Goal: Information Seeking & Learning: Find specific fact

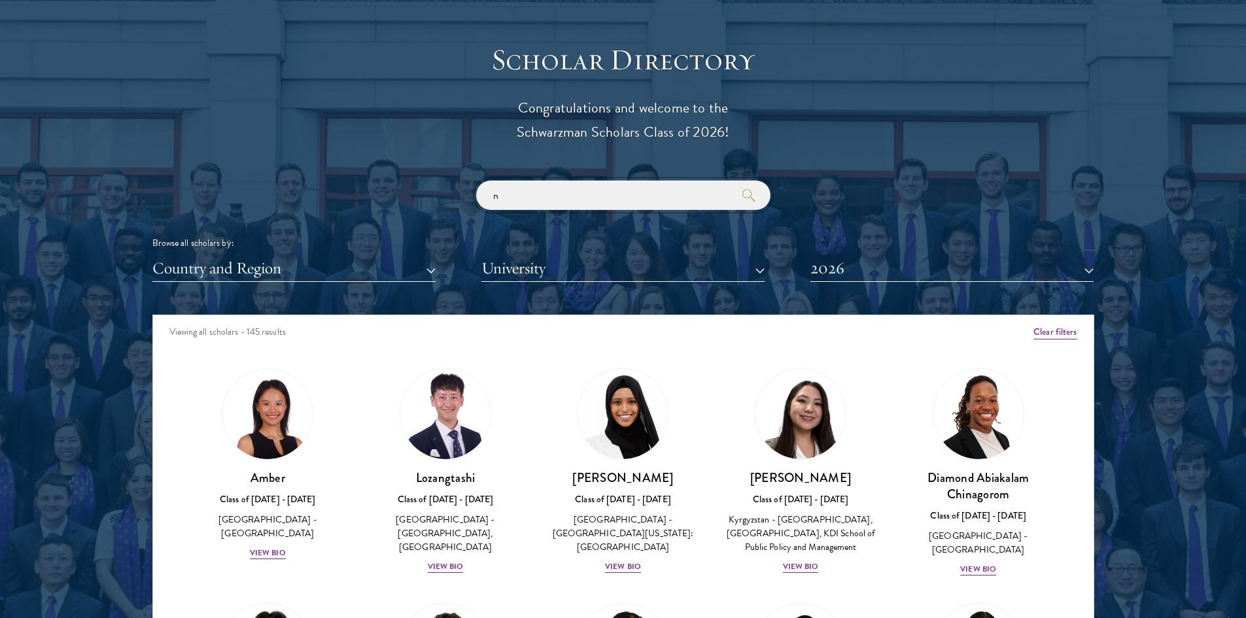
click at [590, 192] on input "n" at bounding box center [623, 194] width 294 height 29
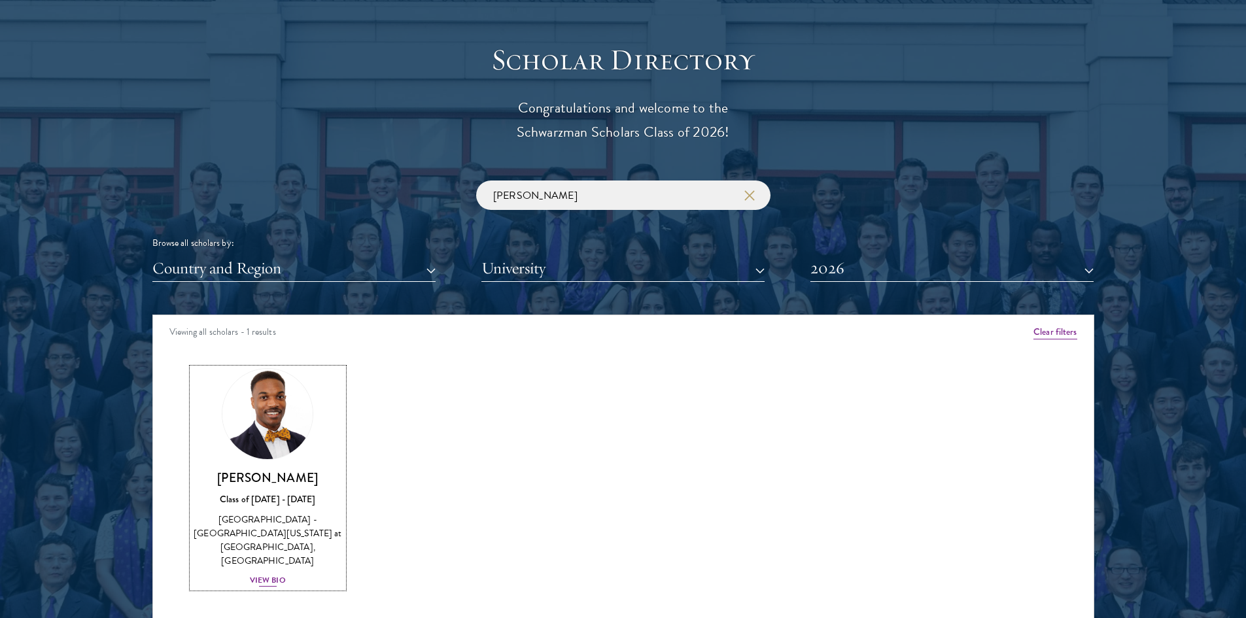
click at [278, 413] on img at bounding box center [267, 413] width 99 height 99
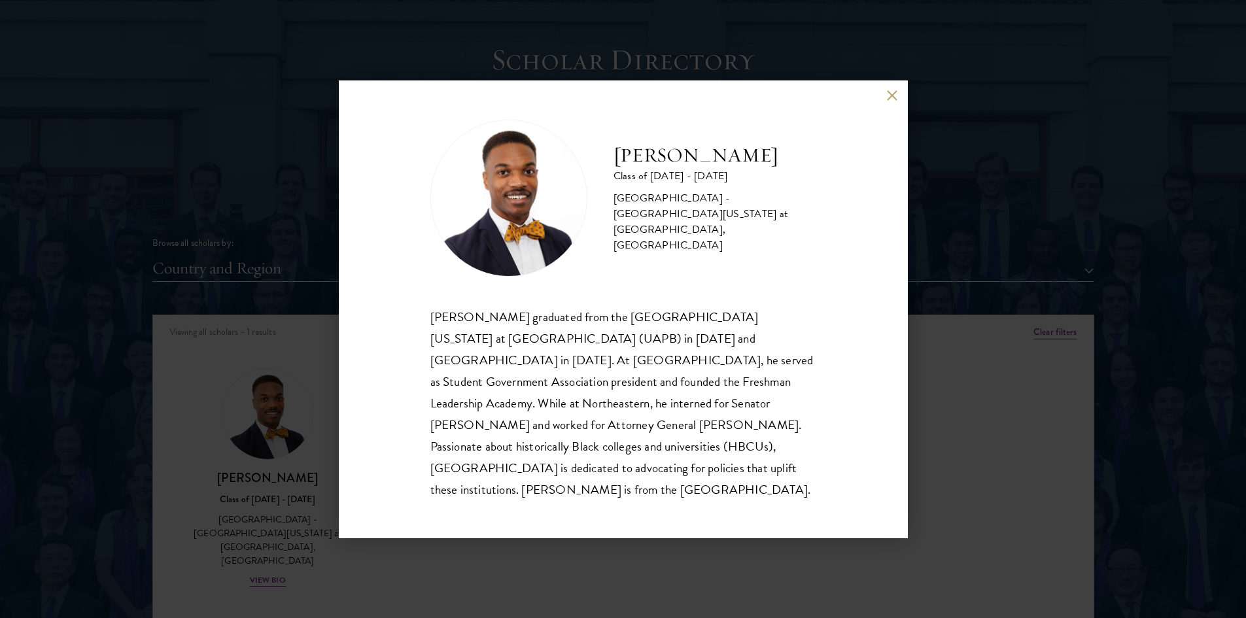
click at [259, 236] on div "[PERSON_NAME] Class of [DATE] - [DATE] [GEOGRAPHIC_DATA] - [GEOGRAPHIC_DATA][US…" at bounding box center [623, 309] width 1246 height 618
click at [236, 235] on div "[PERSON_NAME] Class of [DATE] - [DATE] [GEOGRAPHIC_DATA] - [GEOGRAPHIC_DATA][US…" at bounding box center [623, 309] width 1246 height 618
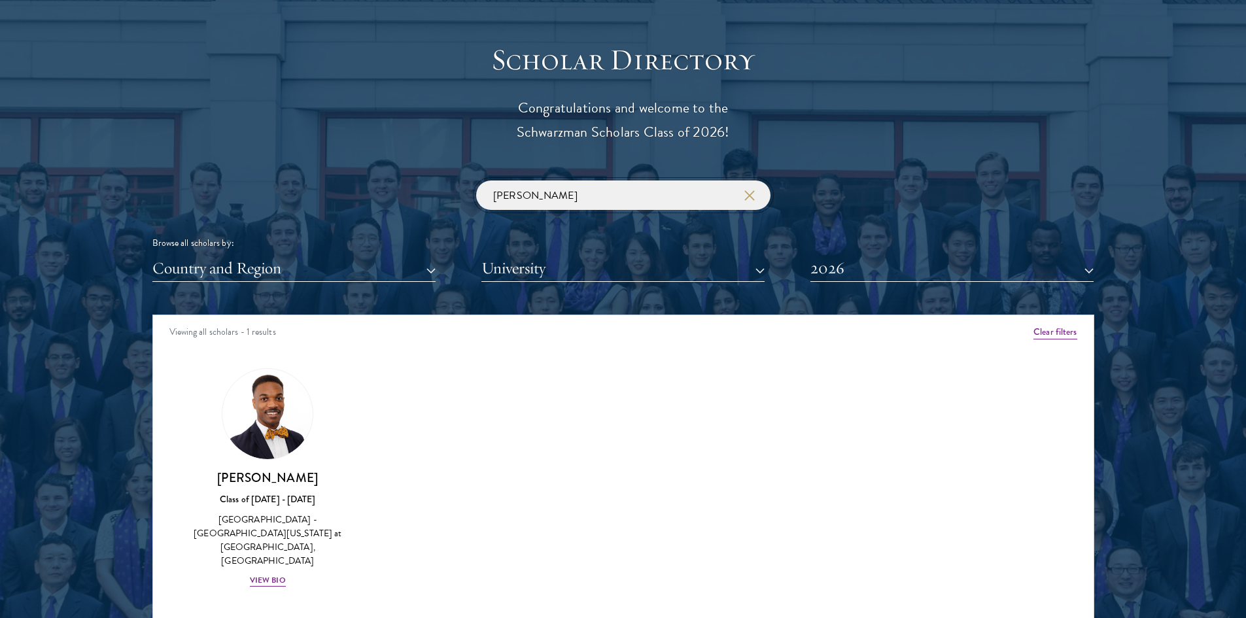
click at [581, 197] on input "[PERSON_NAME]" at bounding box center [623, 194] width 294 height 29
click button "submit" at bounding box center [0, 0] width 0 height 0
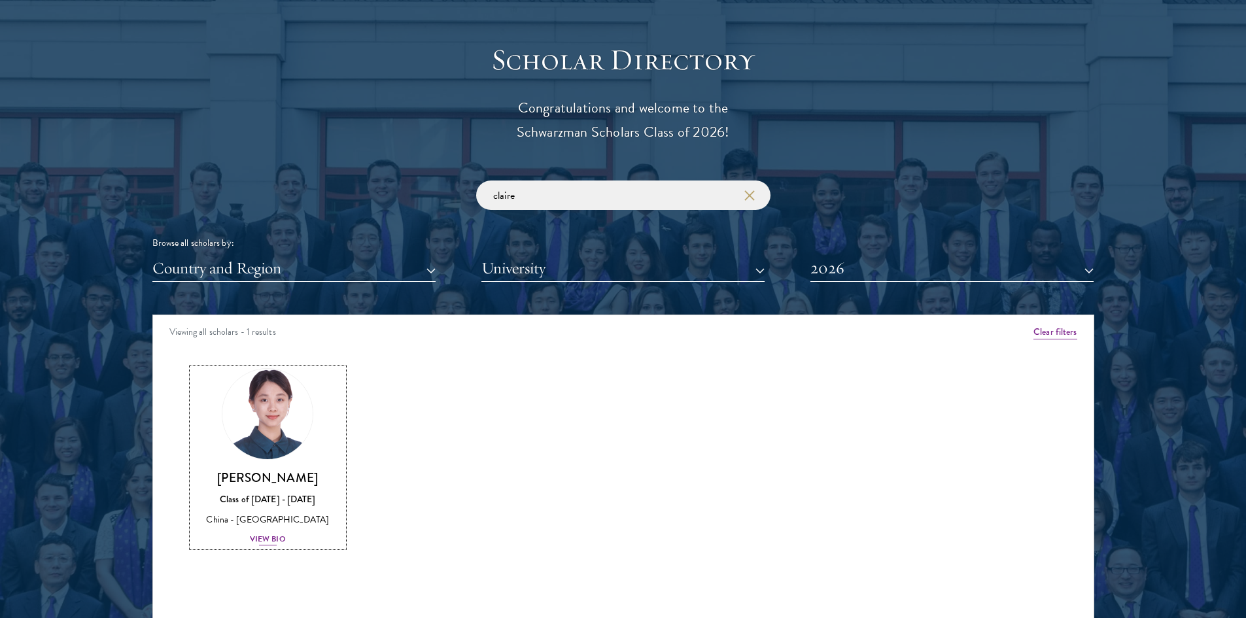
click at [267, 441] on img at bounding box center [267, 413] width 99 height 99
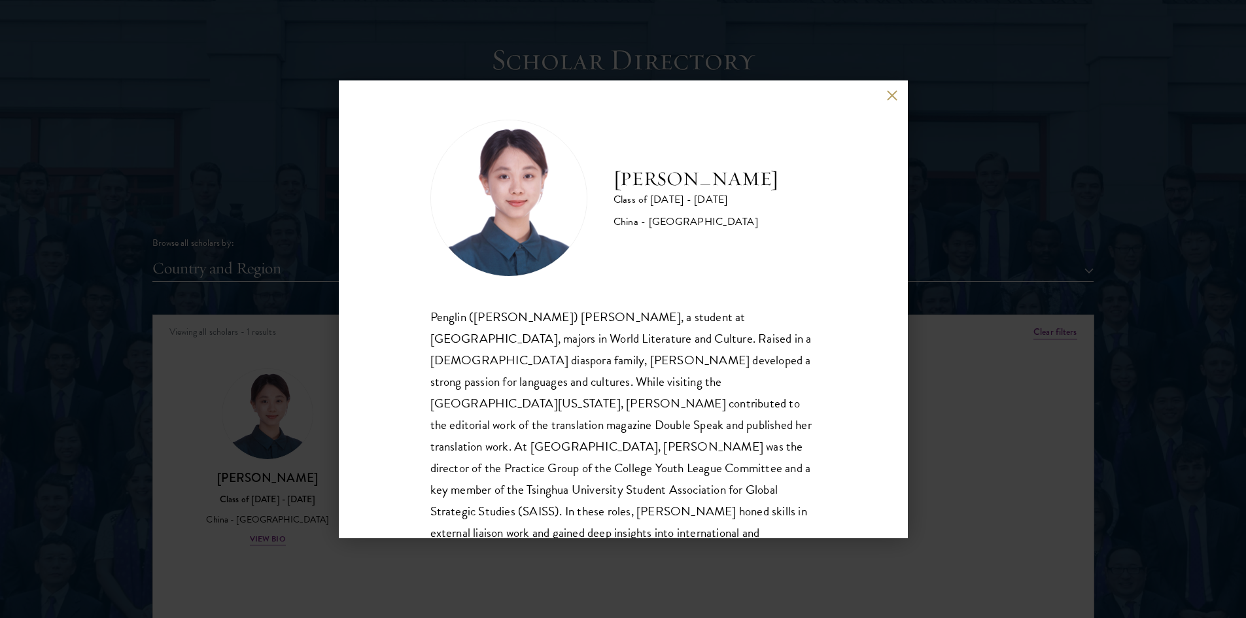
drag, startPoint x: 279, startPoint y: 264, endPoint x: 895, endPoint y: 88, distance: 641.3
click at [279, 264] on div "[PERSON_NAME] Class of [DATE] - [DATE] [GEOGRAPHIC_DATA] - [GEOGRAPHIC_DATA] Pe…" at bounding box center [623, 309] width 1246 height 618
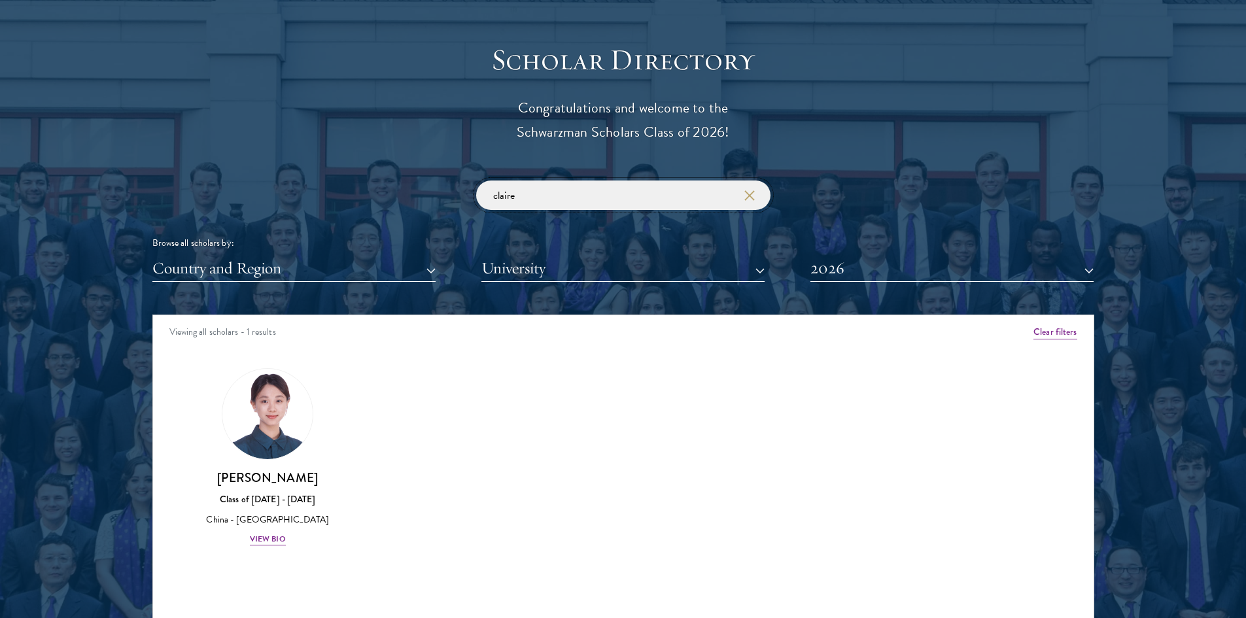
click at [536, 196] on input "claire" at bounding box center [623, 194] width 294 height 29
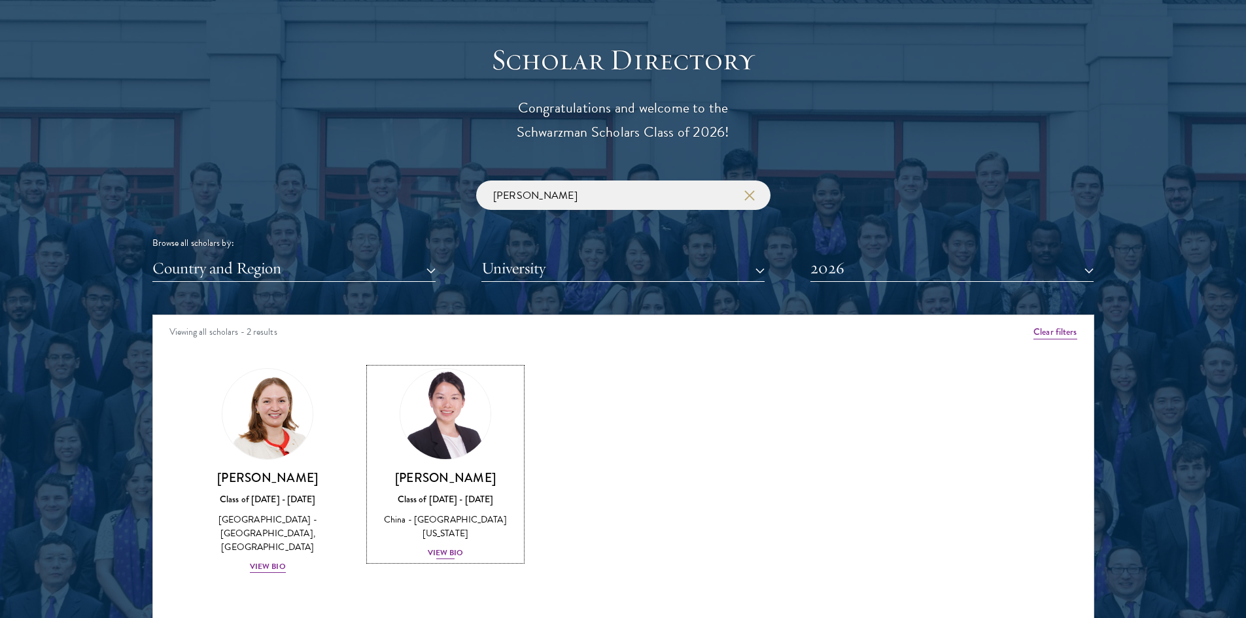
click at [475, 419] on img at bounding box center [445, 413] width 99 height 99
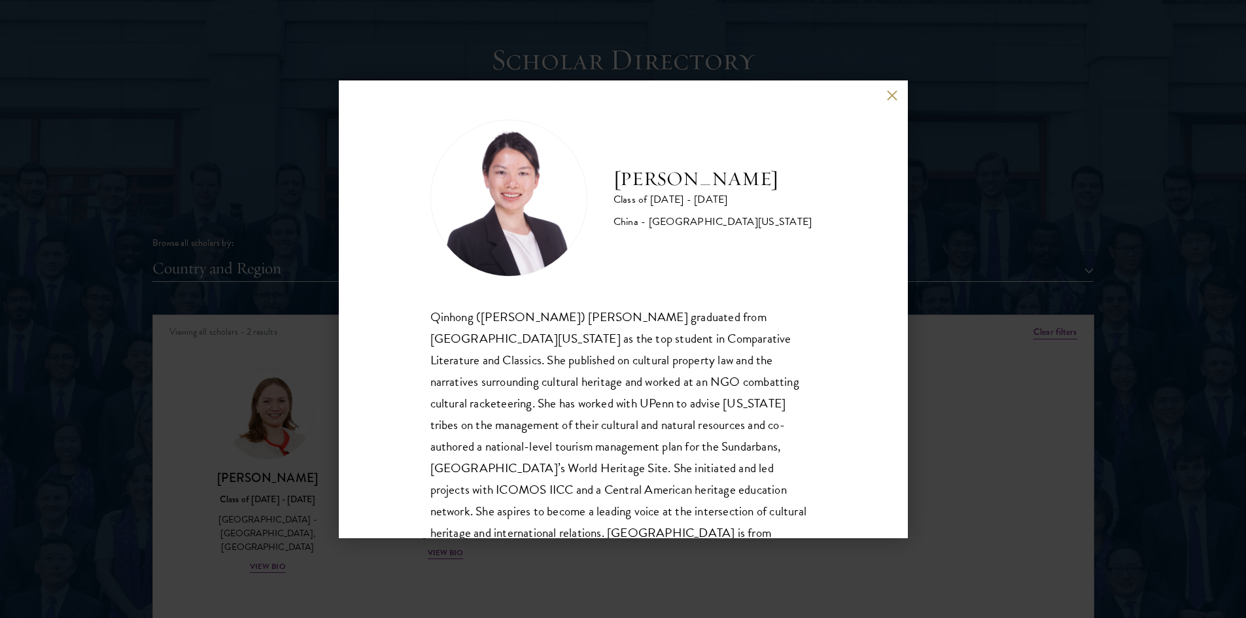
click at [254, 211] on div "[PERSON_NAME] Class of [DATE] - [DATE] [GEOGRAPHIC_DATA] - [GEOGRAPHIC_DATA][US…" at bounding box center [623, 309] width 1246 height 618
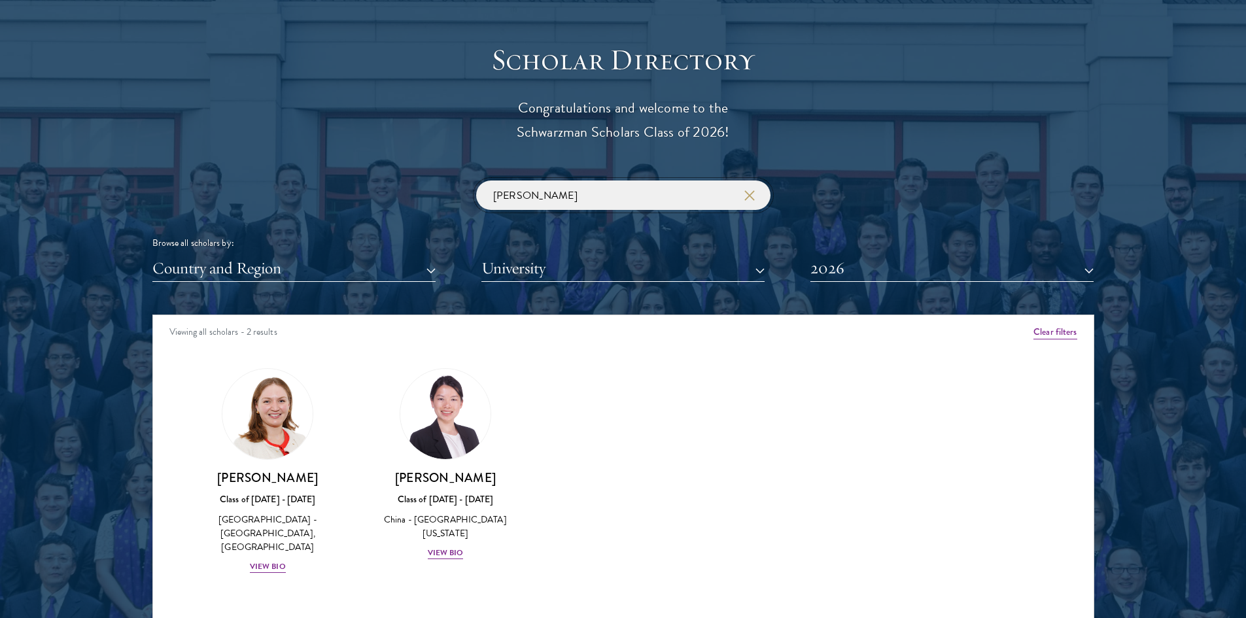
click at [587, 194] on input "[PERSON_NAME]" at bounding box center [623, 194] width 294 height 29
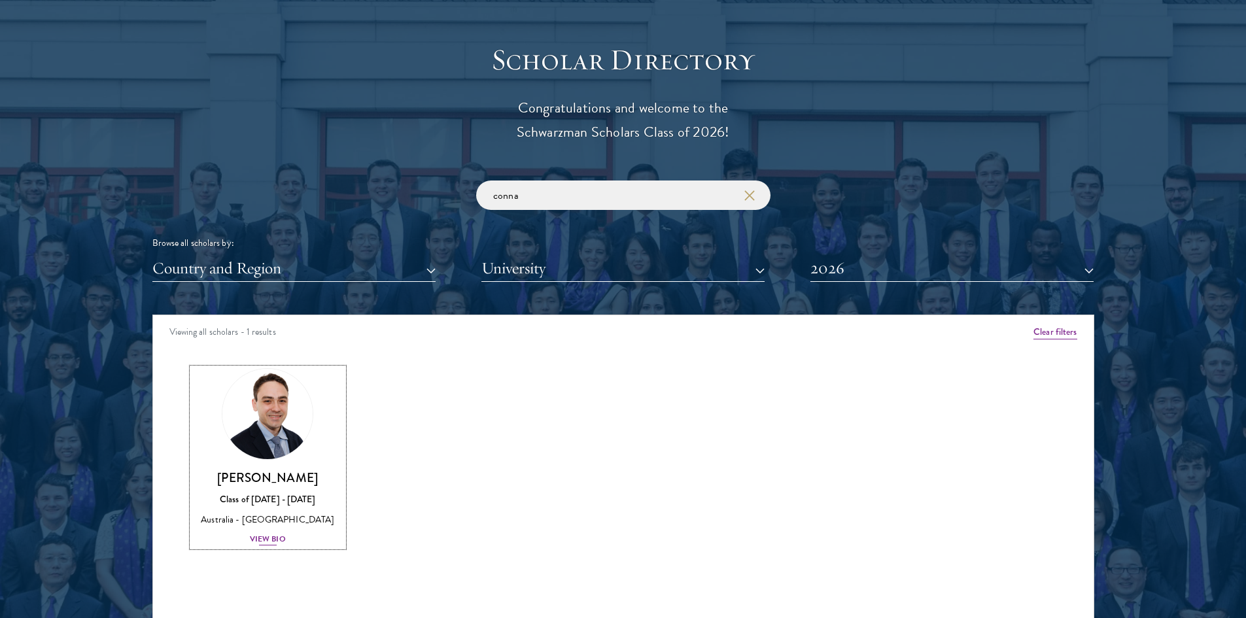
click at [263, 401] on img at bounding box center [267, 413] width 99 height 99
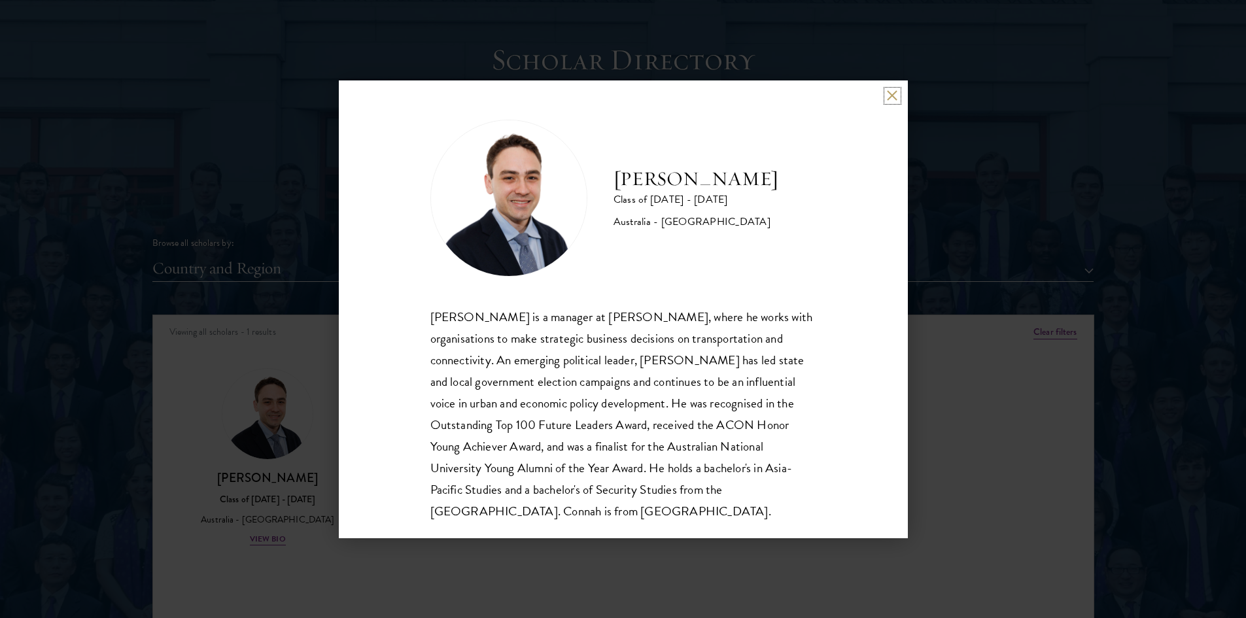
click at [889, 95] on button at bounding box center [892, 95] width 11 height 11
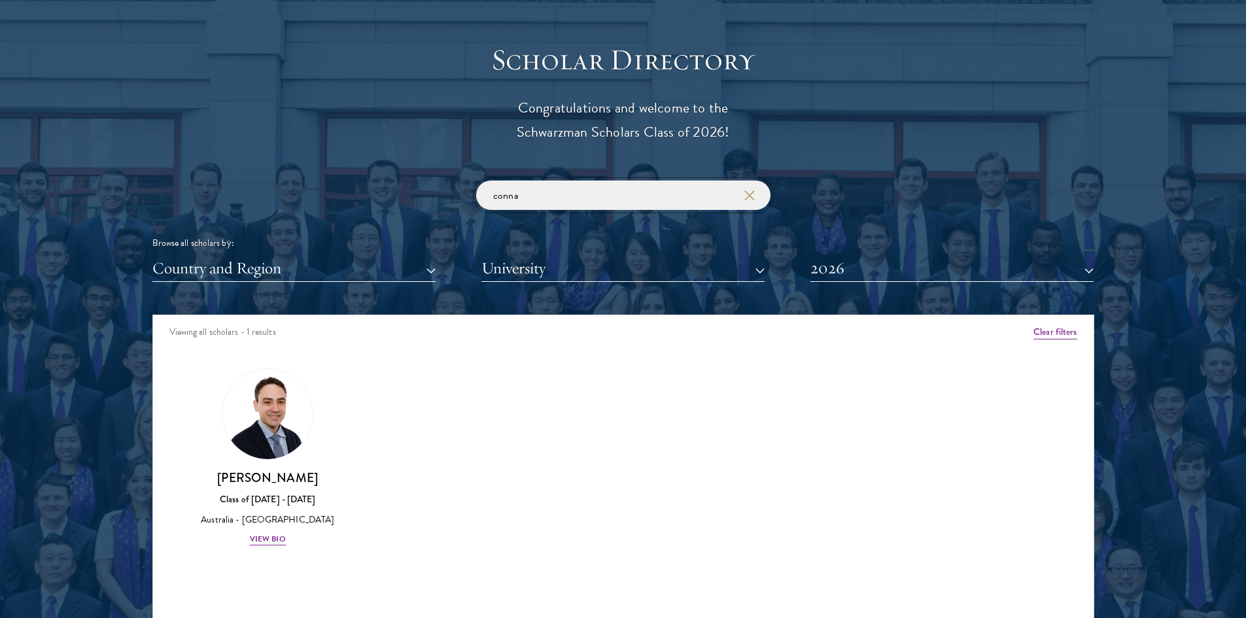
click at [602, 183] on input "conna" at bounding box center [623, 194] width 294 height 29
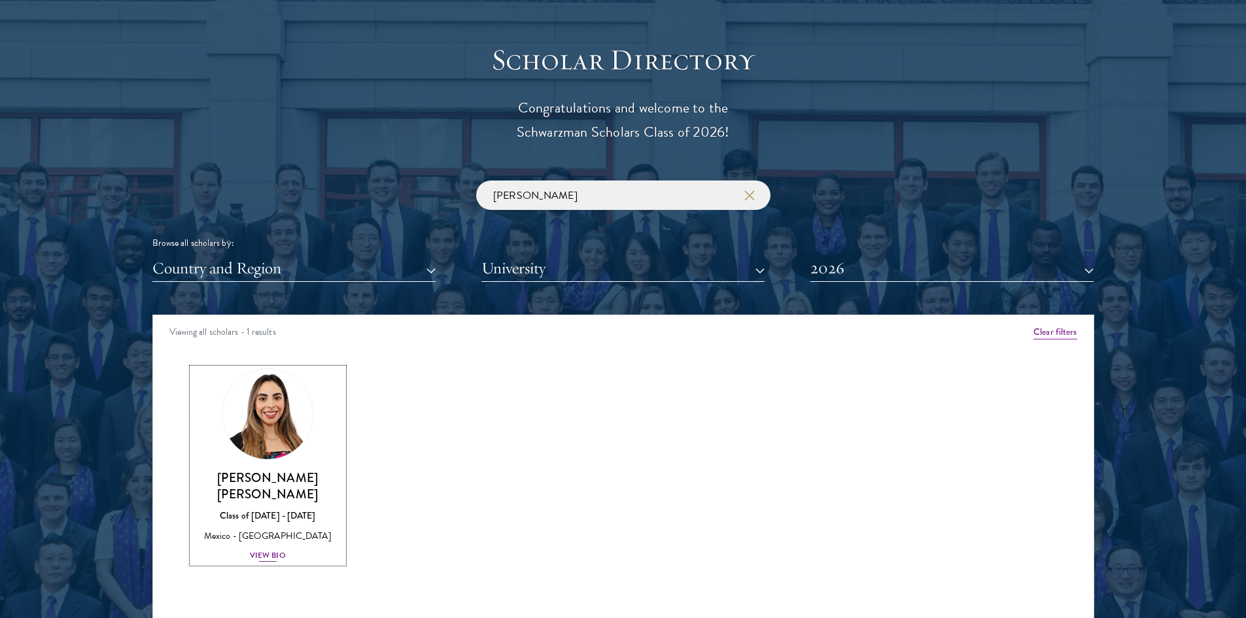
click at [271, 444] on img at bounding box center [267, 413] width 99 height 99
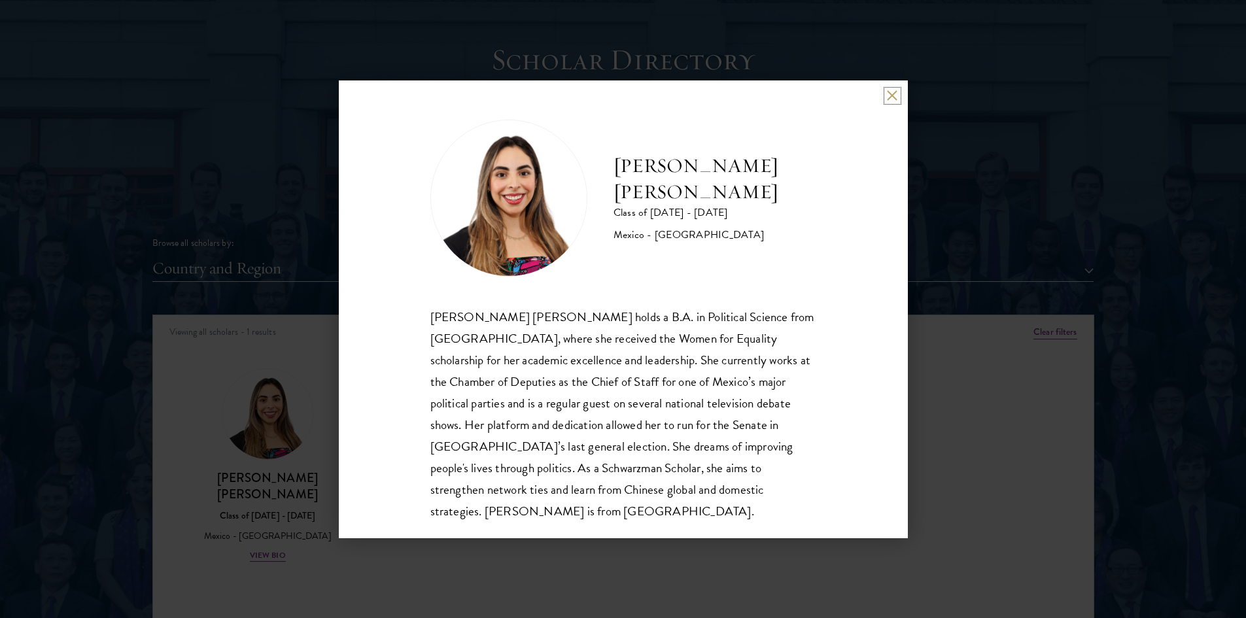
click at [897, 95] on button at bounding box center [892, 95] width 11 height 11
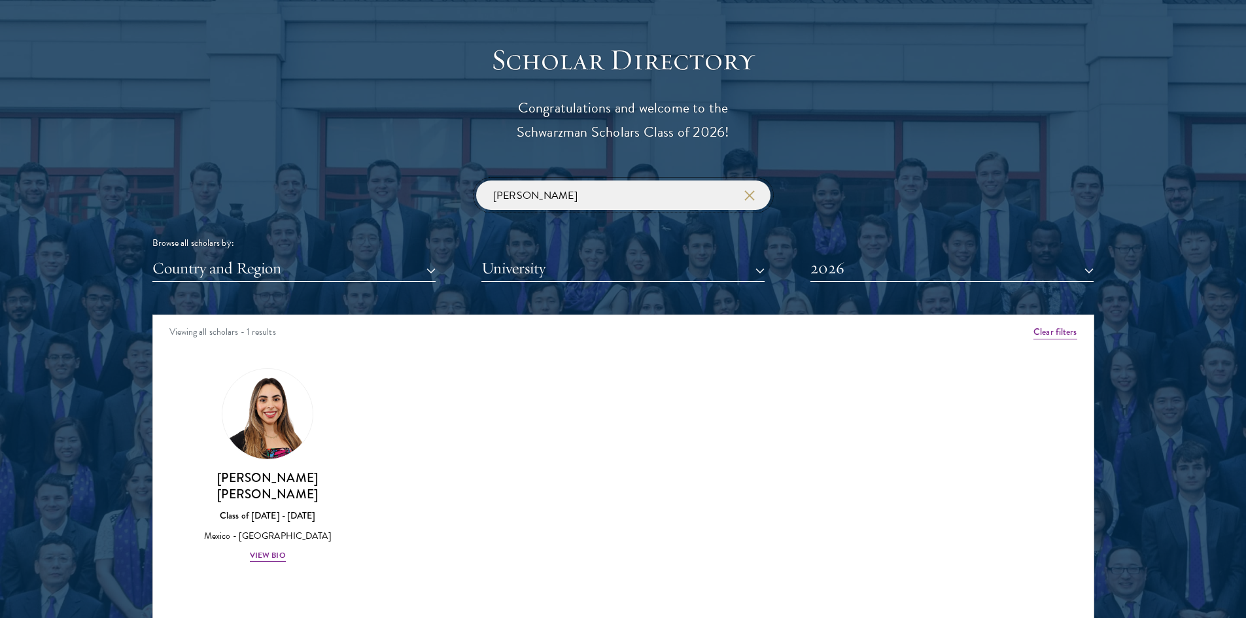
click at [604, 184] on input "[PERSON_NAME]" at bounding box center [623, 194] width 294 height 29
type input "["
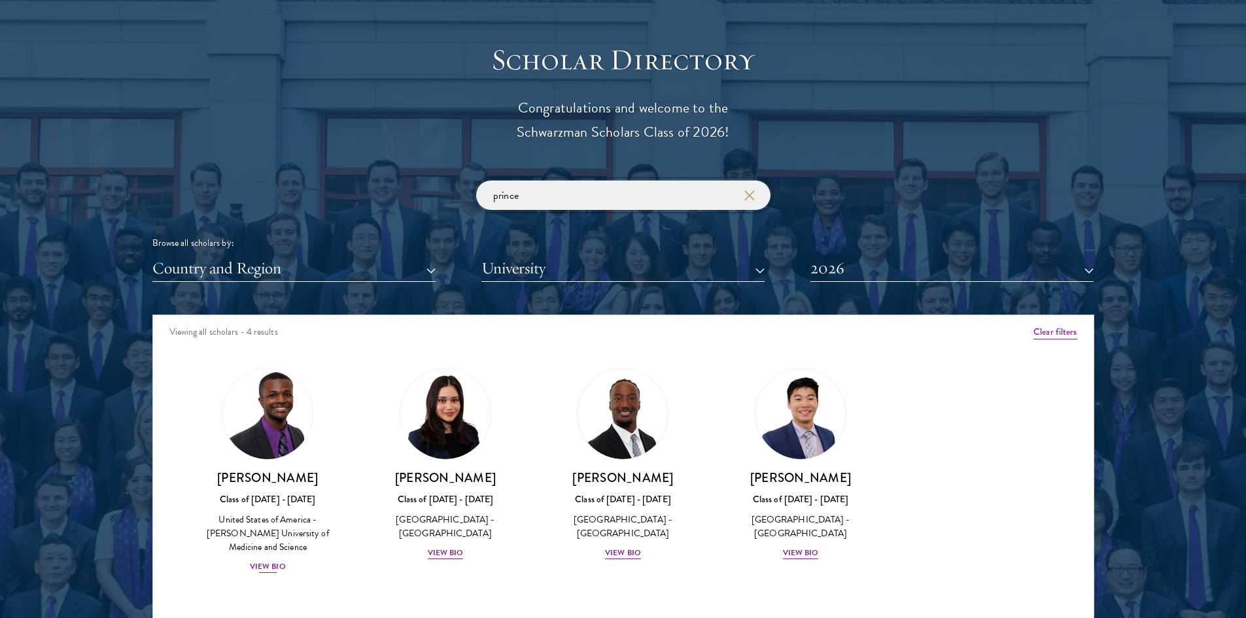
type input "prince"
click at [254, 430] on img at bounding box center [267, 413] width 99 height 99
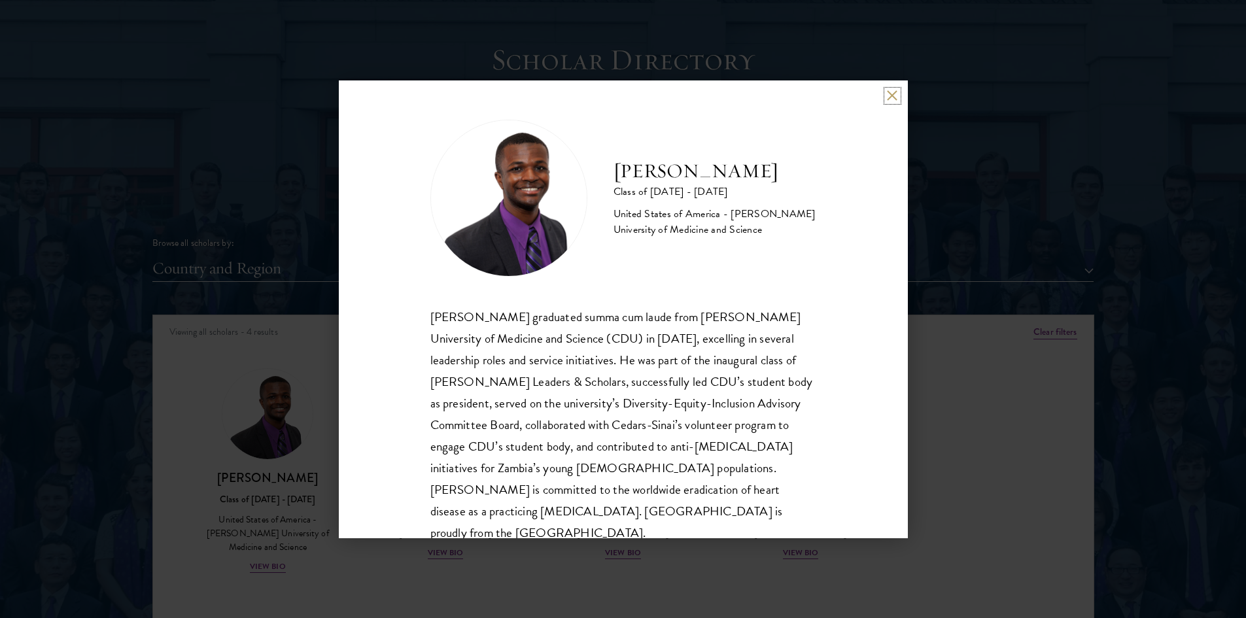
click at [893, 94] on button at bounding box center [892, 95] width 11 height 11
